Goal: Task Accomplishment & Management: Manage account settings

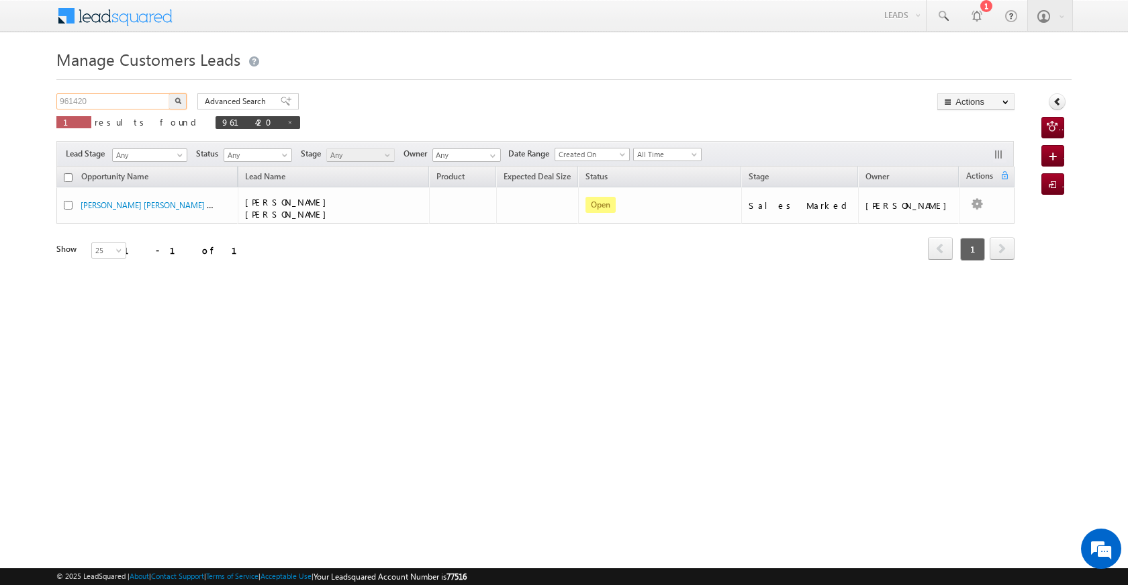
drag, startPoint x: 93, startPoint y: 95, endPoint x: 40, endPoint y: 97, distance: 52.4
click at [40, 97] on body "Menu [PERSON_NAME] [PERSON_NAME] a2@ks erve." at bounding box center [564, 190] width 1128 height 381
paste input "5895"
click at [175, 97] on button "button" at bounding box center [177, 101] width 17 height 16
drag, startPoint x: 91, startPoint y: 97, endPoint x: 37, endPoint y: 96, distance: 54.4
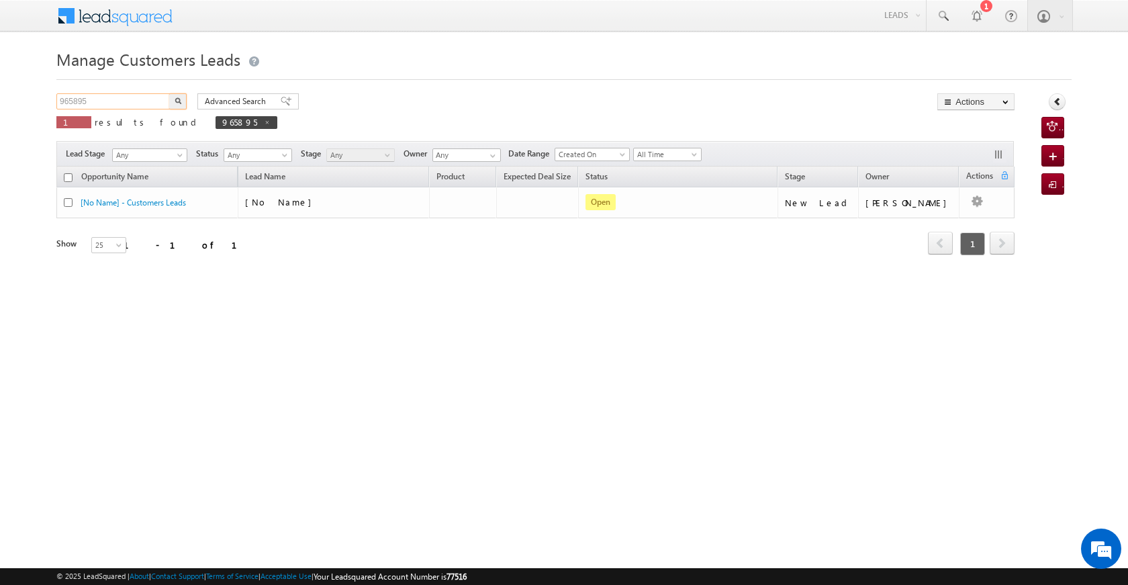
click at [29, 97] on body "Menu [PERSON_NAME] [PERSON_NAME] a2@ks erve." at bounding box center [564, 190] width 1128 height 381
paste input "text"
type input "965895"
click at [177, 95] on button "button" at bounding box center [177, 101] width 17 height 16
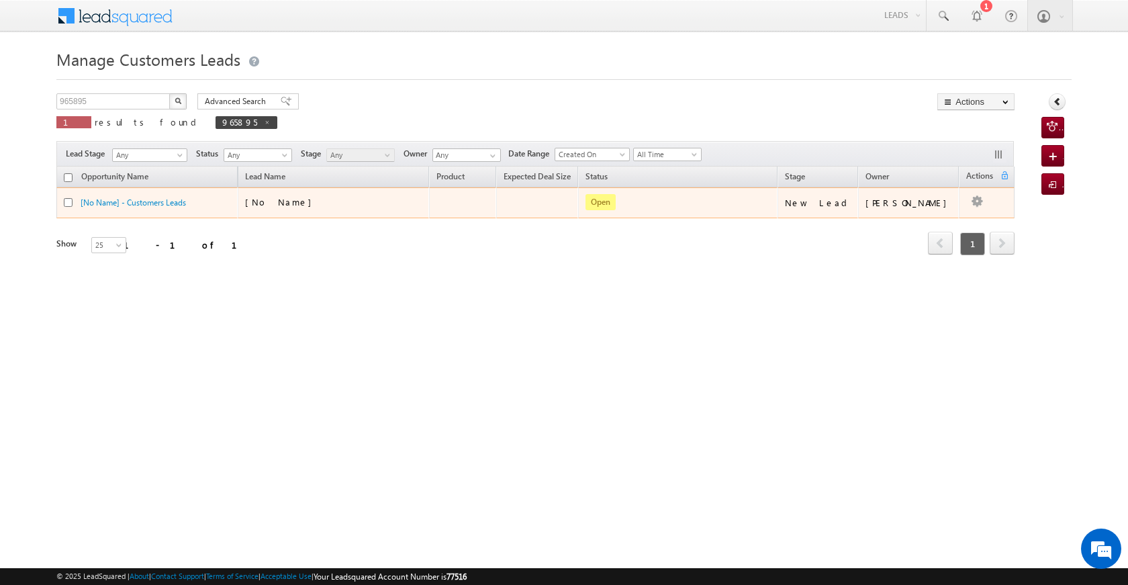
click at [965, 203] on td "Edit Change Owner Change Stage Add Activity Add Task Delete" at bounding box center [987, 202] width 56 height 31
click at [974, 200] on div "Edit Change Owner Change Stage Add Activity Add Task Delete" at bounding box center [976, 202] width 21 height 17
click at [928, 221] on link "Edit" at bounding box center [950, 220] width 67 height 16
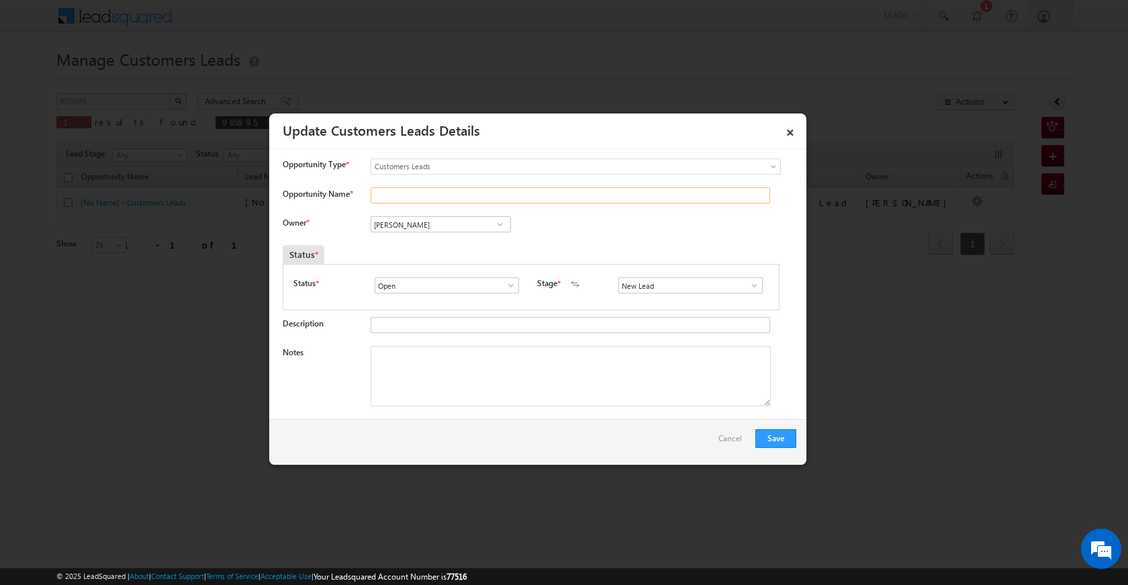
click at [398, 191] on input "Opportunity Name *" at bounding box center [571, 195] width 400 height 16
paste input "[PERSON_NAME]"
type input "[PERSON_NAME]"
click at [748, 284] on span at bounding box center [754, 285] width 13 height 11
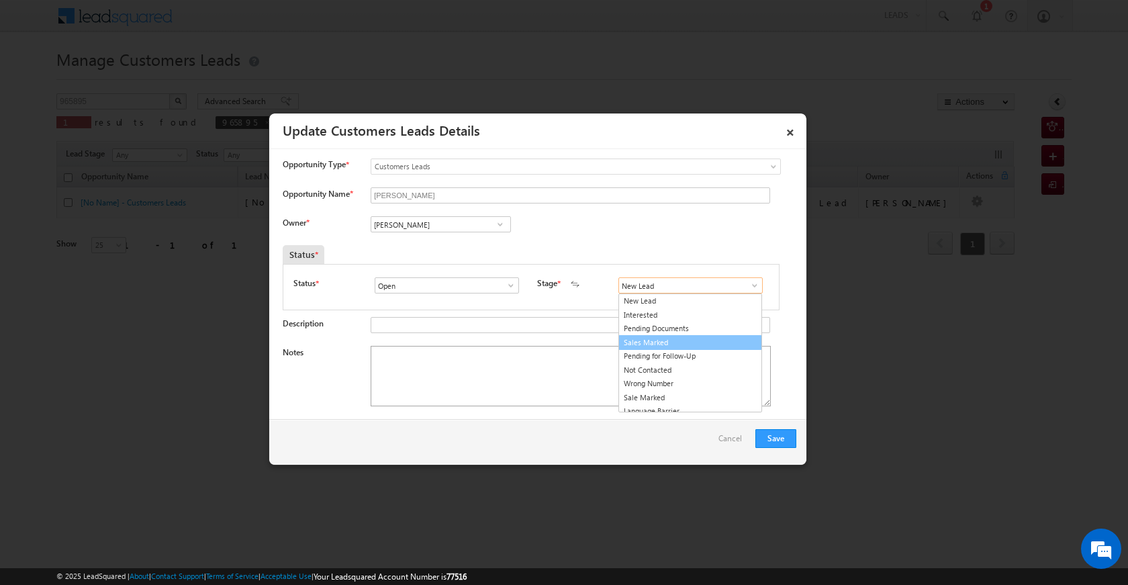
drag, startPoint x: 676, startPoint y: 342, endPoint x: 528, endPoint y: 379, distance: 152.3
click at [675, 342] on link "Sales Marked" at bounding box center [690, 342] width 144 height 15
type input "Sales Marked"
click at [510, 383] on textarea "Notes" at bounding box center [571, 376] width 400 height 60
click at [504, 228] on span at bounding box center [500, 224] width 13 height 11
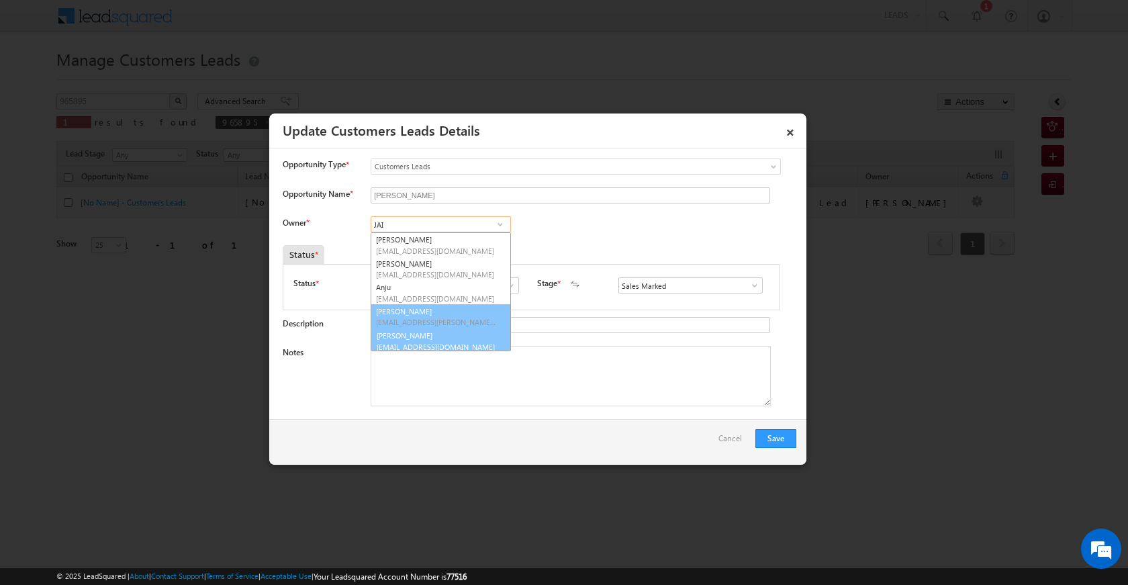
scroll to position [3, 0]
click at [424, 343] on span "[EMAIL_ADDRESS][DOMAIN_NAME]" at bounding box center [436, 343] width 121 height 10
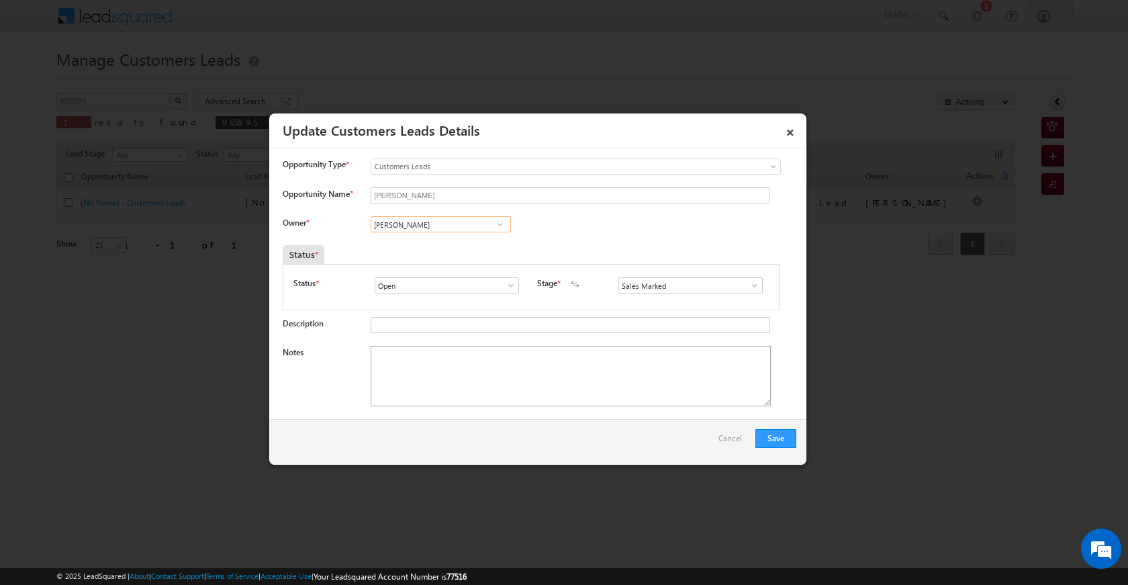
type input "[PERSON_NAME]"
click at [464, 404] on textarea "Notes" at bounding box center [571, 376] width 400 height 60
paste textarea "[PERSON_NAME]"
click at [492, 398] on textarea "[PERSON_NAME]" at bounding box center [571, 376] width 400 height 60
click at [494, 380] on textarea "[PERSON_NAME]" at bounding box center [571, 376] width 400 height 60
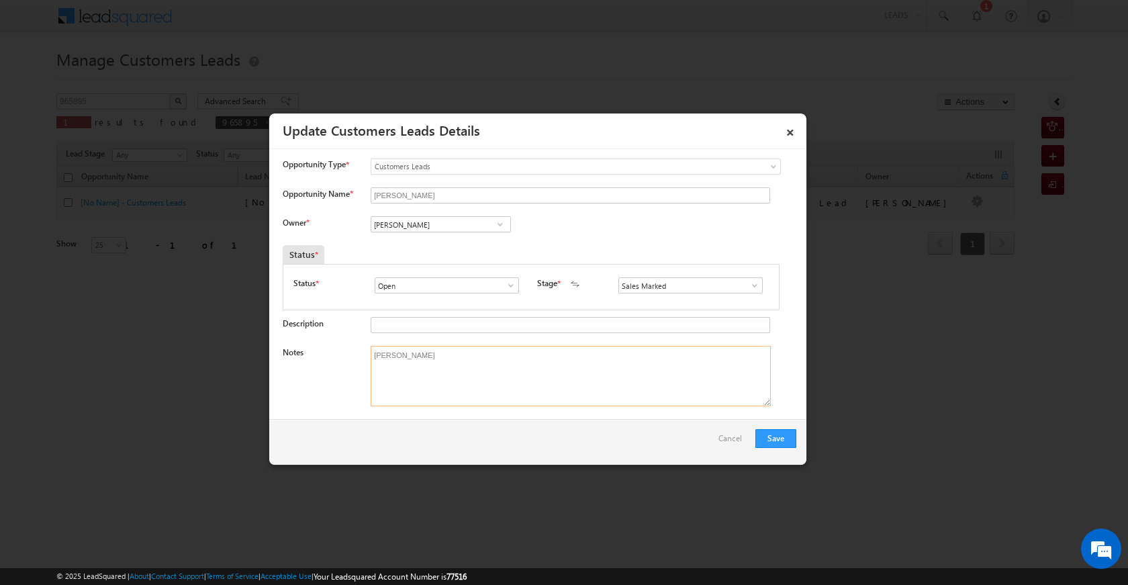
paste textarea "Suman Dev DHARAM VEER CX NEED 5 LAC TOPUP Narnaul 123021 UNIQ ID 965895 VISIT […"
type textarea "[PERSON_NAME] Suman Dev DHARAM VEER CX NEED 5 LAC TOPUP Narnaul 123021 UNIQ ID …"
click at [788, 442] on button "Save" at bounding box center [775, 438] width 41 height 19
